Goal: Obtain resource: Download file/media

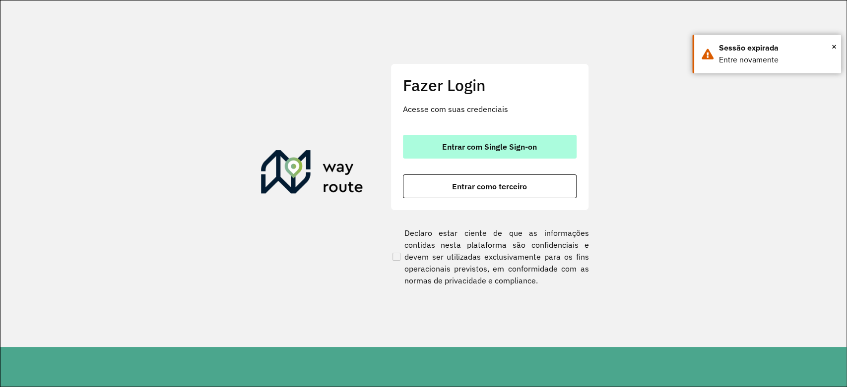
click at [489, 145] on span "Entrar com Single Sign-on" at bounding box center [489, 147] width 95 height 8
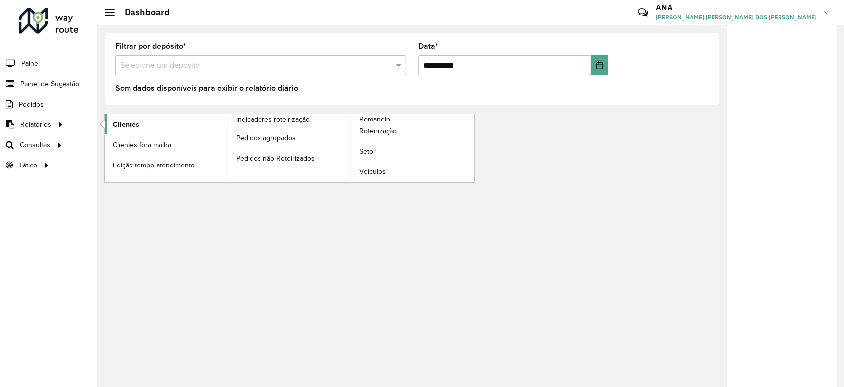
click at [139, 117] on link "Clientes" at bounding box center [166, 125] width 123 height 20
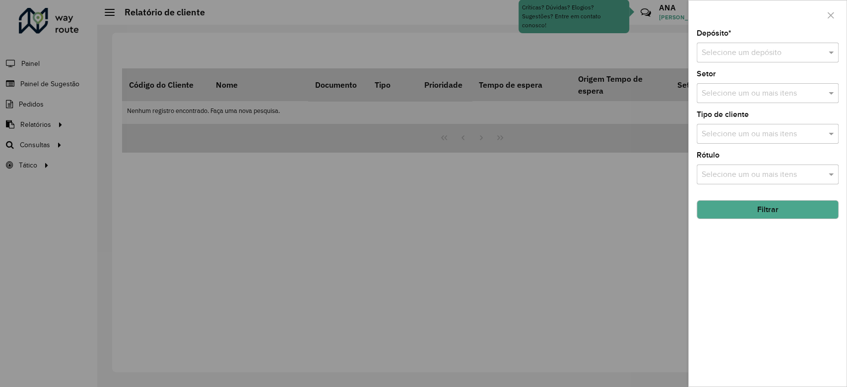
click at [798, 58] on input "text" at bounding box center [758, 53] width 112 height 12
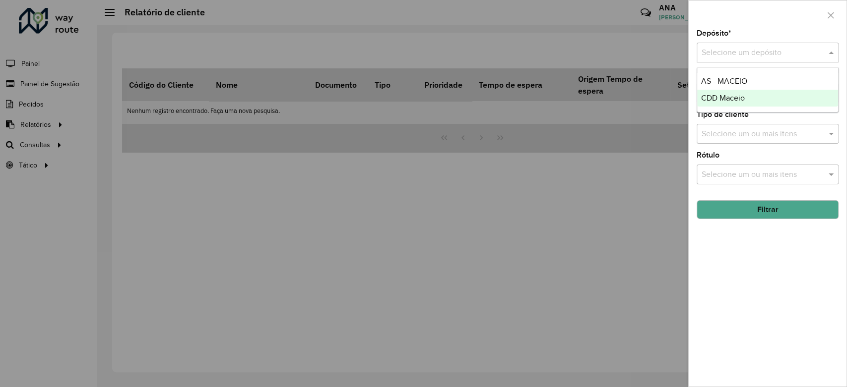
click at [764, 93] on div "CDD Maceio" at bounding box center [767, 98] width 141 height 17
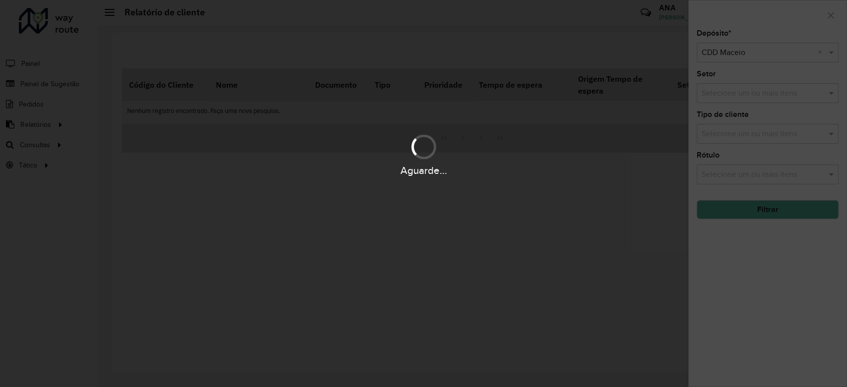
click at [765, 212] on div "Aguarde..." at bounding box center [423, 193] width 847 height 387
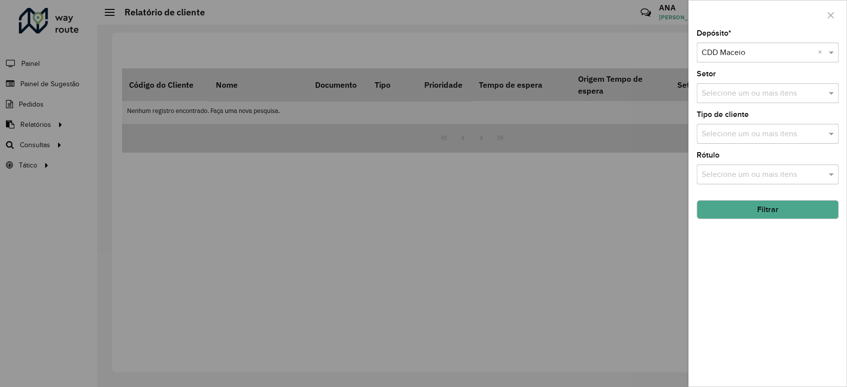
click at [765, 212] on button "Filtrar" at bounding box center [768, 209] width 142 height 19
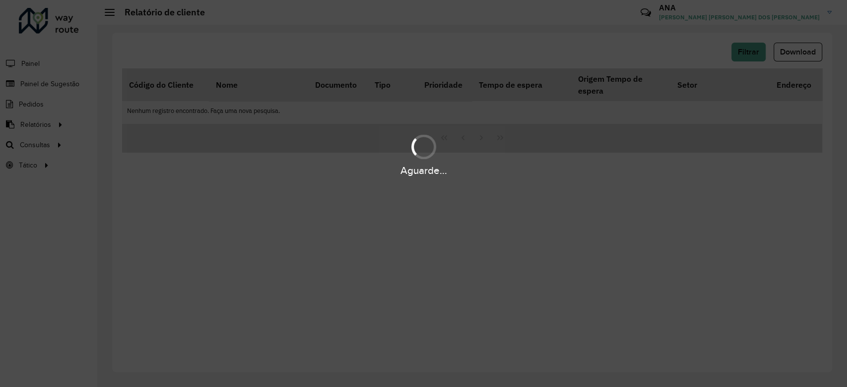
click at [790, 54] on div "Aguarde..." at bounding box center [423, 193] width 847 height 387
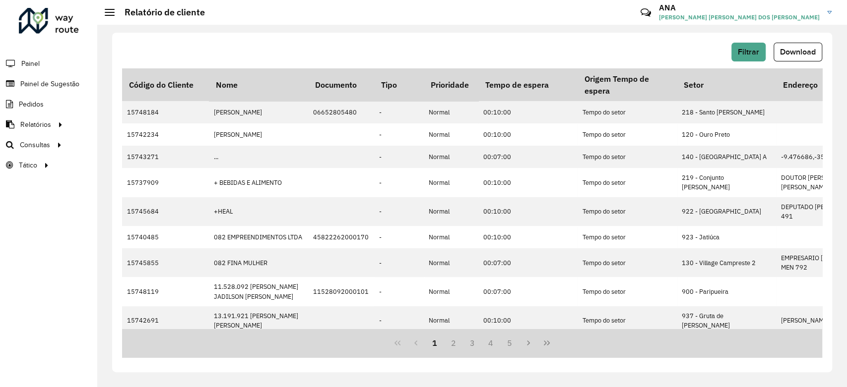
click at [790, 56] on span "Download" at bounding box center [798, 52] width 36 height 8
